Goal: Navigation & Orientation: Find specific page/section

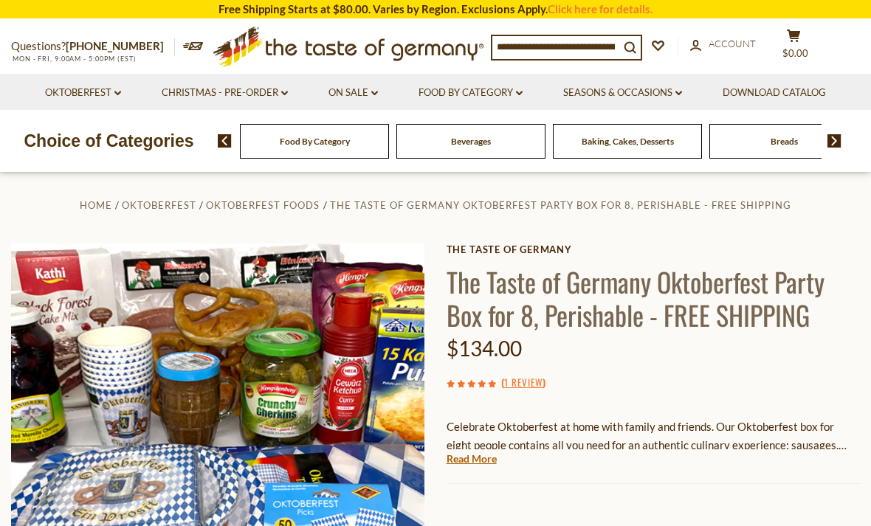
click at [827, 145] on span at bounding box center [828, 140] width 25 height 13
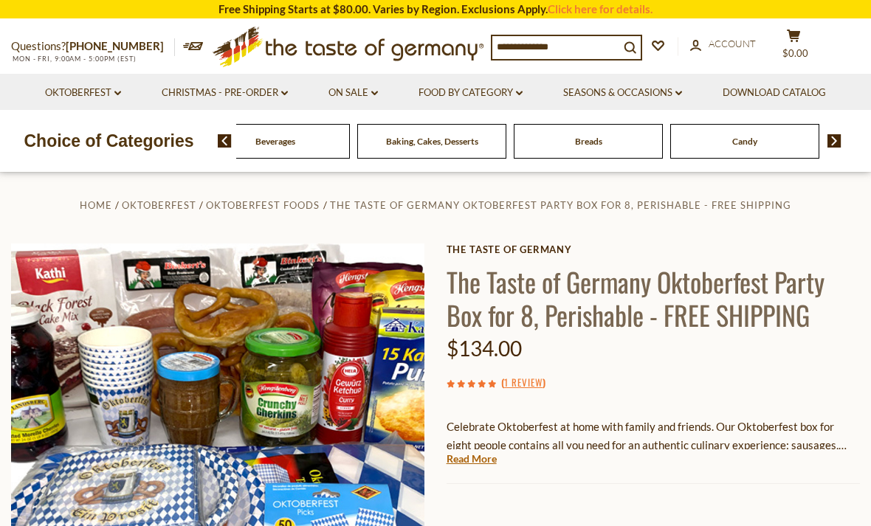
click at [838, 143] on img at bounding box center [834, 140] width 14 height 13
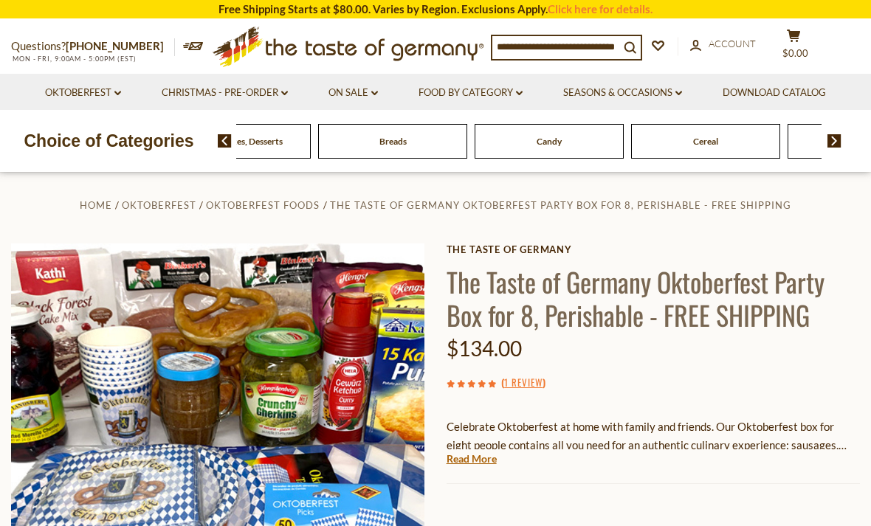
click at [817, 145] on span at bounding box center [828, 140] width 25 height 13
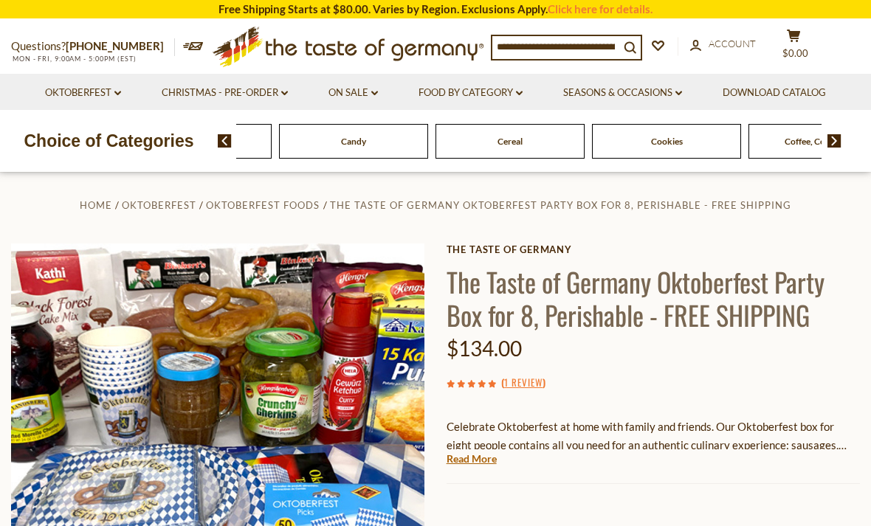
click at [835, 145] on img at bounding box center [834, 140] width 14 height 13
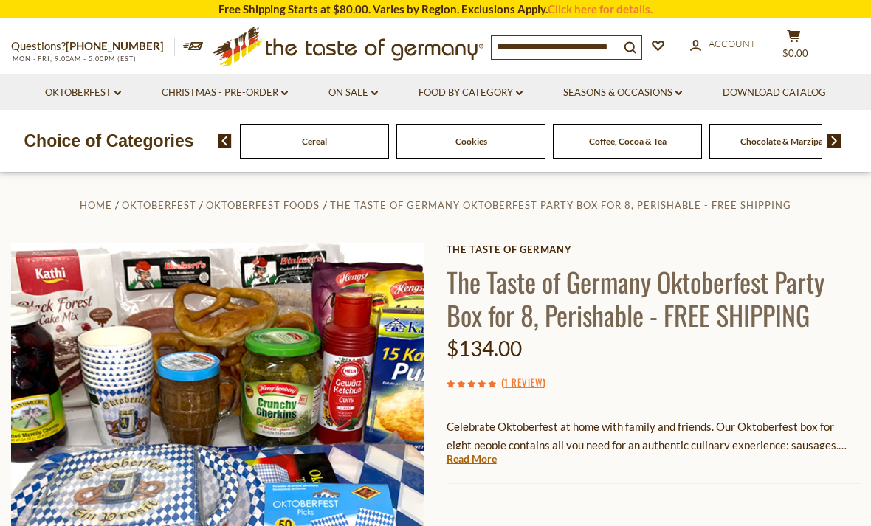
click at [837, 139] on img at bounding box center [834, 140] width 14 height 13
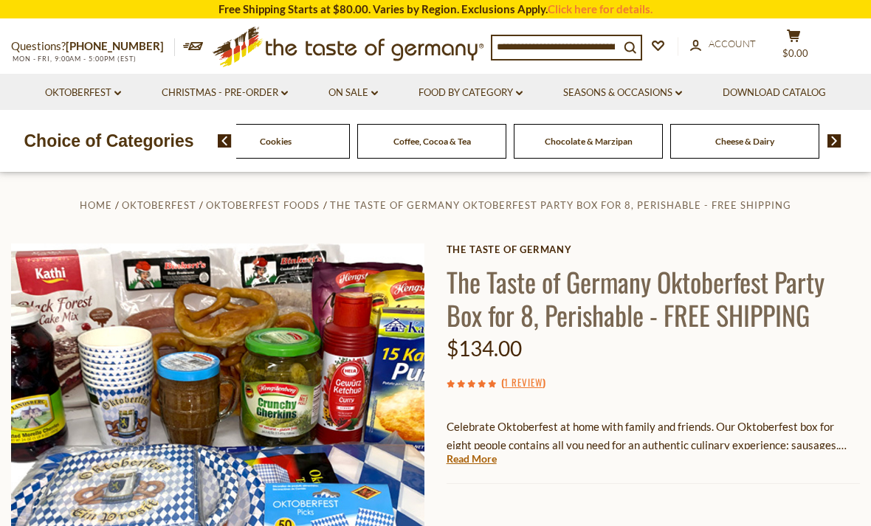
click at [830, 143] on img at bounding box center [834, 140] width 14 height 13
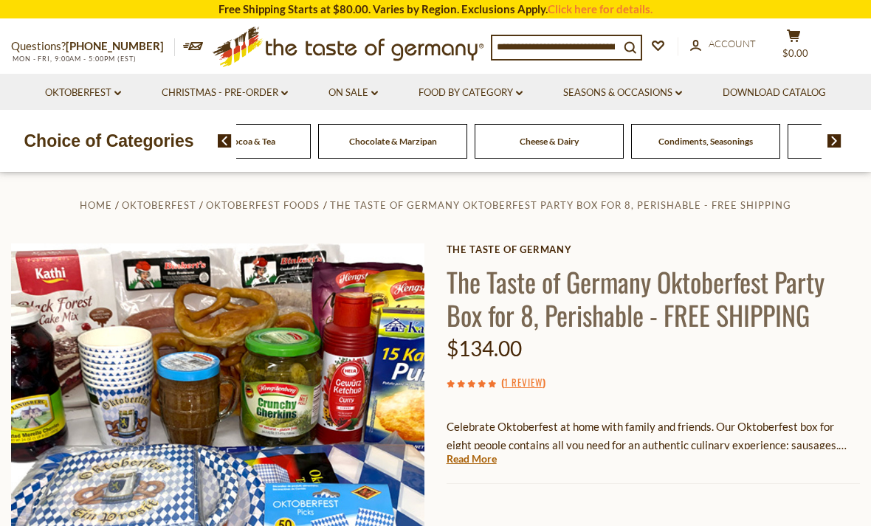
click at [837, 140] on img at bounding box center [834, 140] width 14 height 13
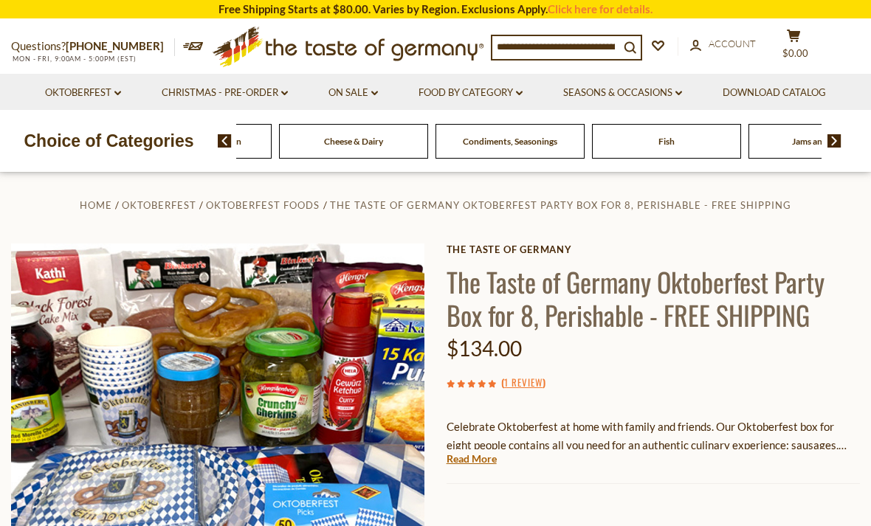
click at [837, 140] on img at bounding box center [834, 140] width 14 height 13
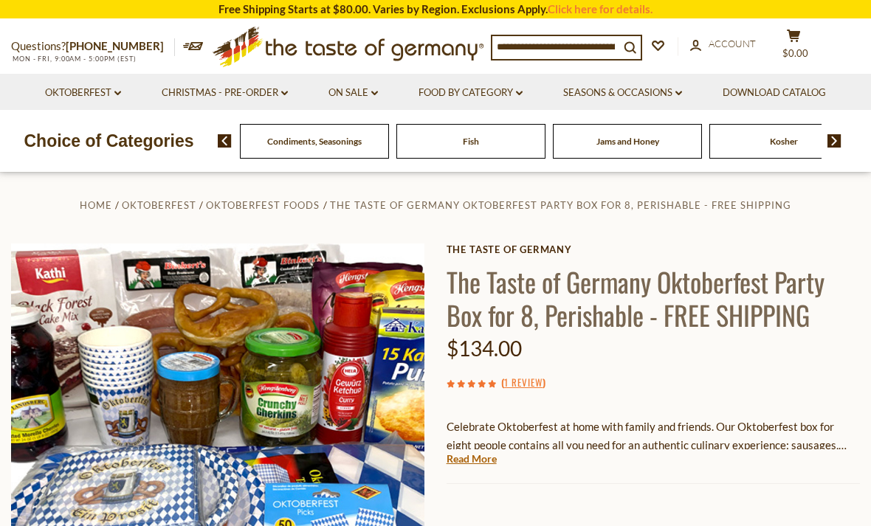
click at [836, 140] on img at bounding box center [834, 140] width 14 height 13
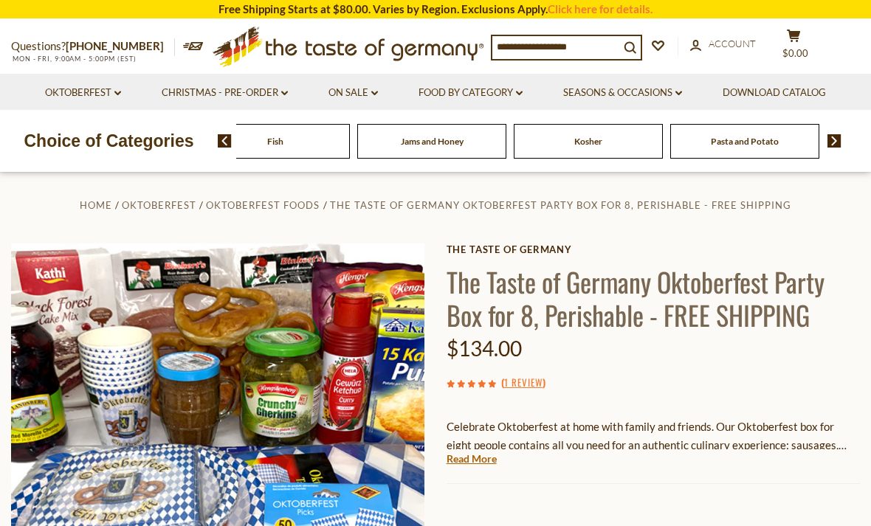
click at [837, 141] on img at bounding box center [834, 140] width 14 height 13
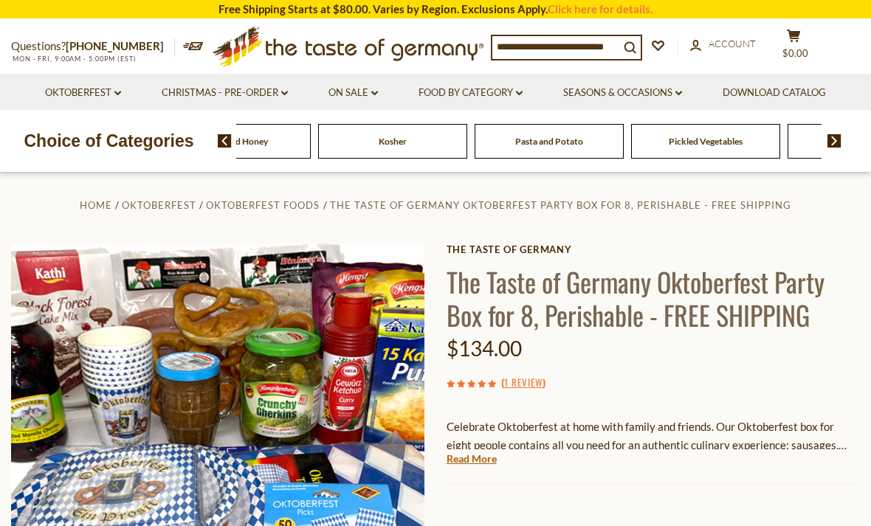
click at [847, 136] on div "Food By Category Beverages Baking, Cakes, Desserts Breads Candy Cereal Cookies …" at bounding box center [544, 140] width 653 height 35
click at [840, 136] on img at bounding box center [834, 140] width 14 height 13
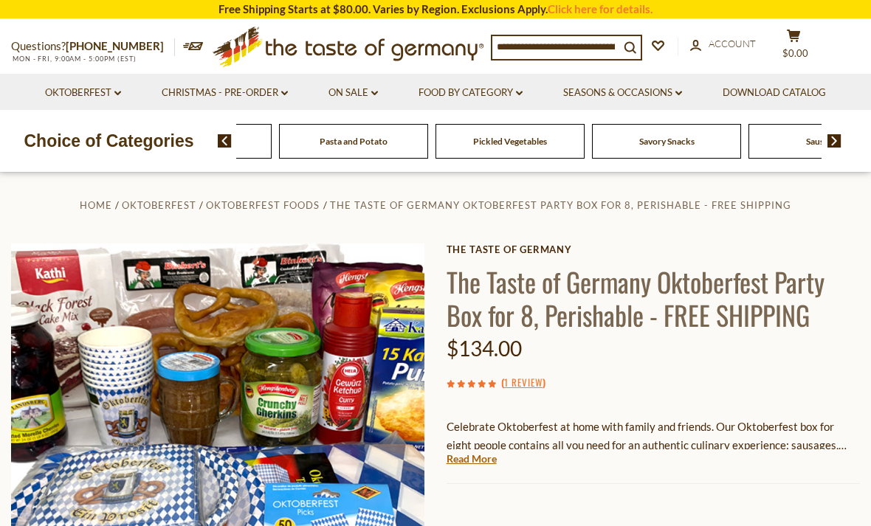
click at [849, 138] on div "Food By Category Beverages Baking, Cakes, Desserts Breads Candy Cereal Cookies …" at bounding box center [544, 140] width 653 height 35
click at [837, 142] on img at bounding box center [834, 140] width 14 height 13
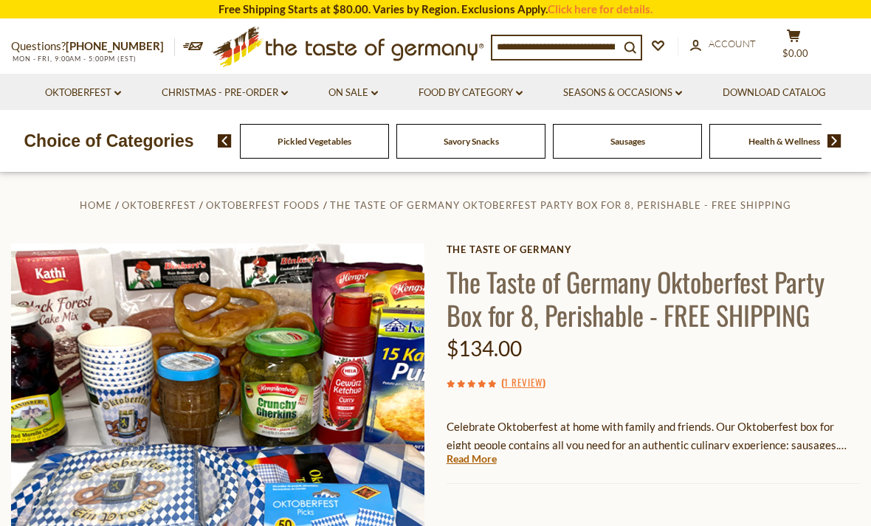
click at [841, 141] on img at bounding box center [834, 140] width 14 height 13
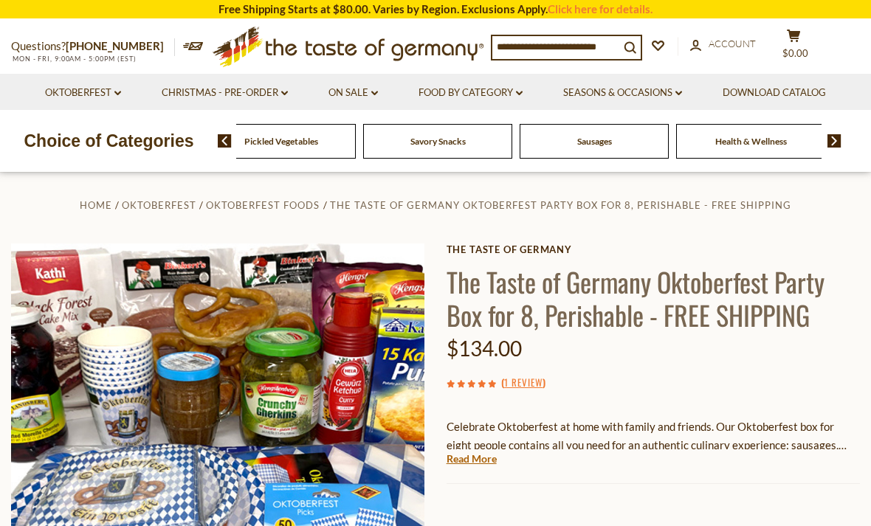
click at [676, 142] on div "Health & Wellness" at bounding box center [750, 141] width 149 height 35
click at [673, 97] on link "Seasons & Occasions dropdown_arrow" at bounding box center [622, 93] width 119 height 16
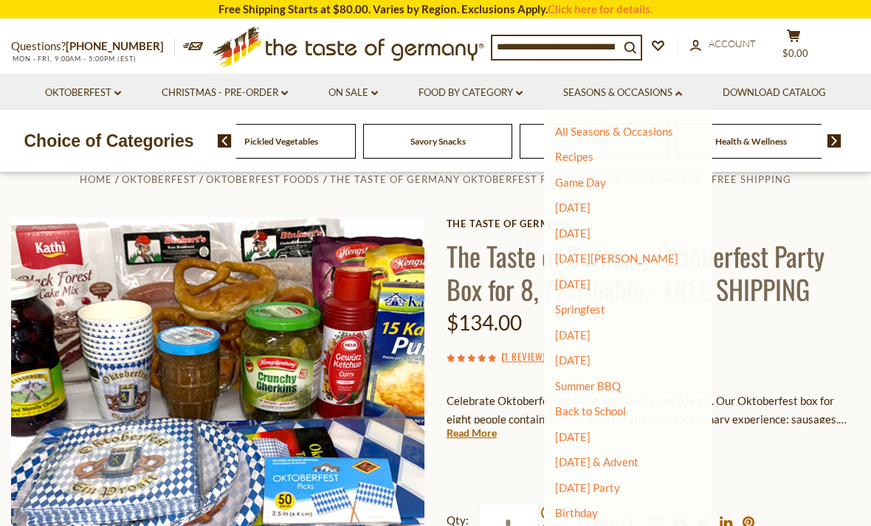
scroll to position [31, 0]
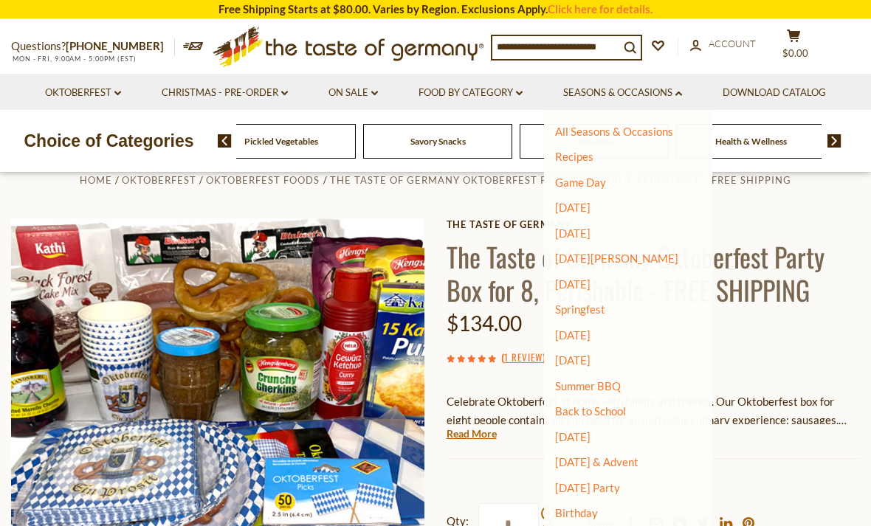
click at [638, 455] on link "[DATE] & Advent" at bounding box center [596, 461] width 83 height 13
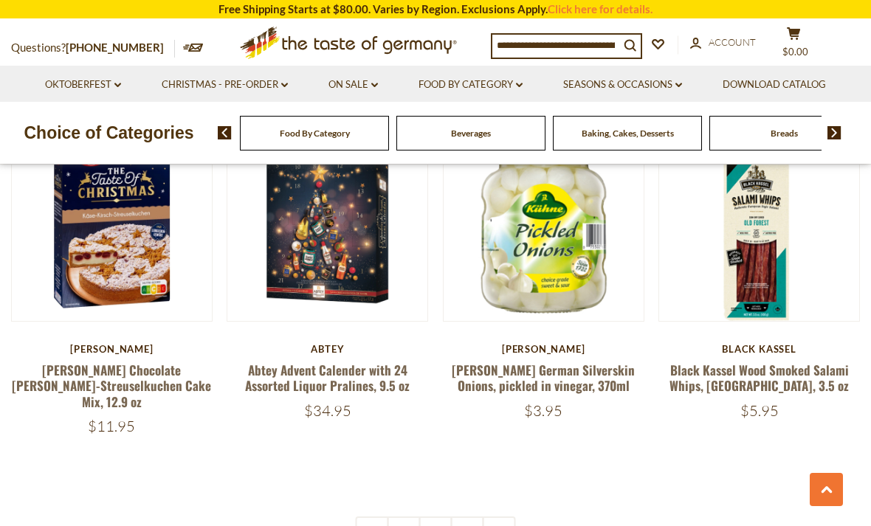
scroll to position [3287, 0]
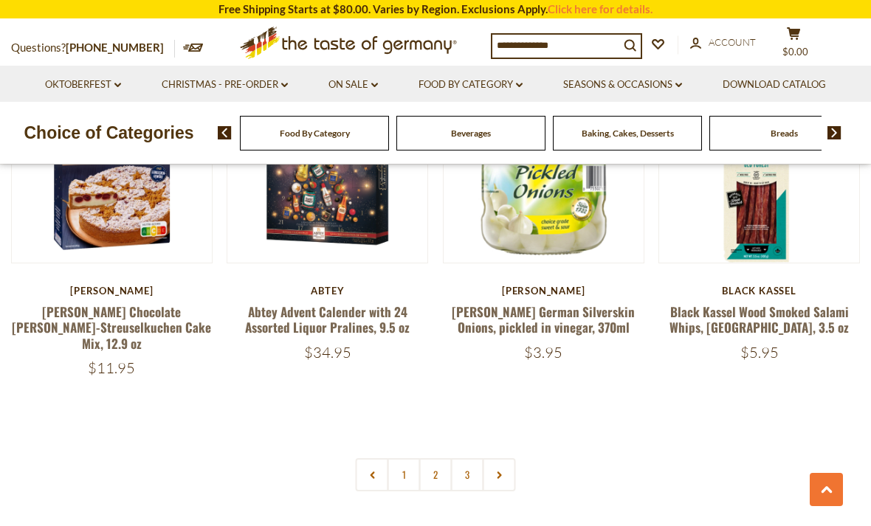
click at [441, 458] on link "2" at bounding box center [435, 474] width 33 height 33
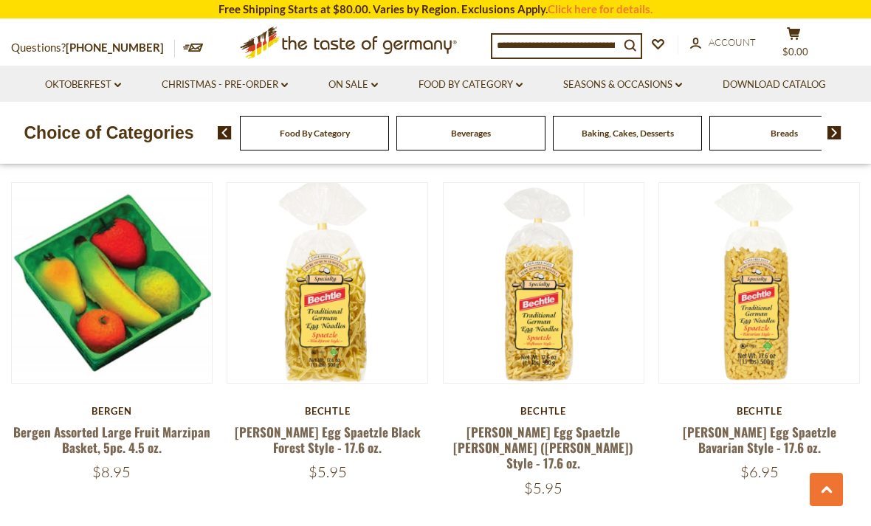
scroll to position [1496, 0]
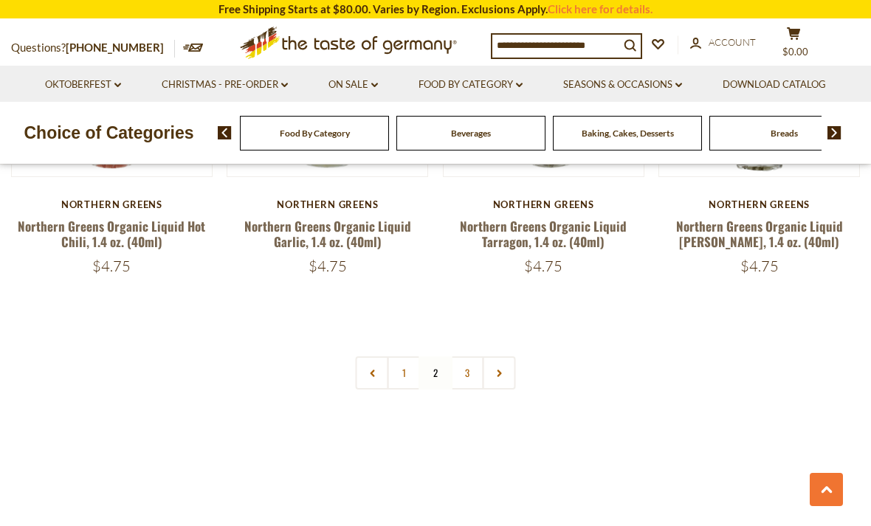
click at [467, 358] on link "3" at bounding box center [467, 372] width 33 height 33
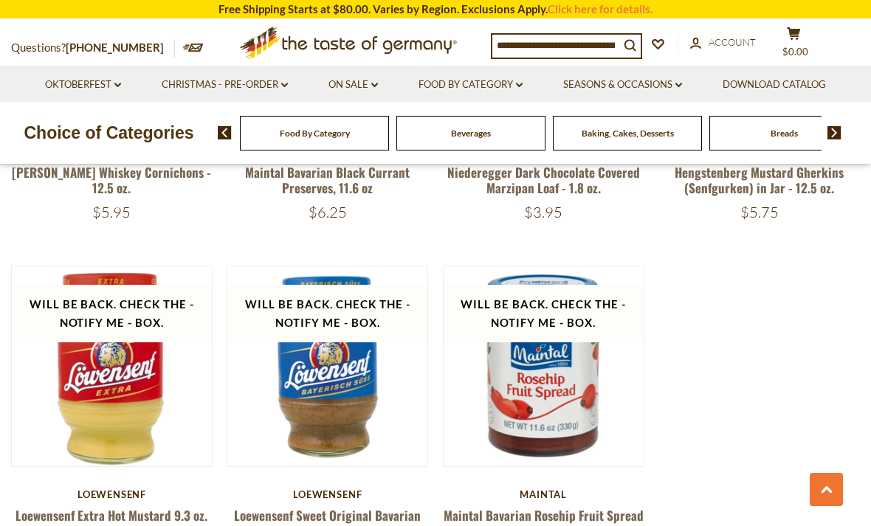
scroll to position [1352, 0]
